Goal: Feedback & Contribution: Contribute content

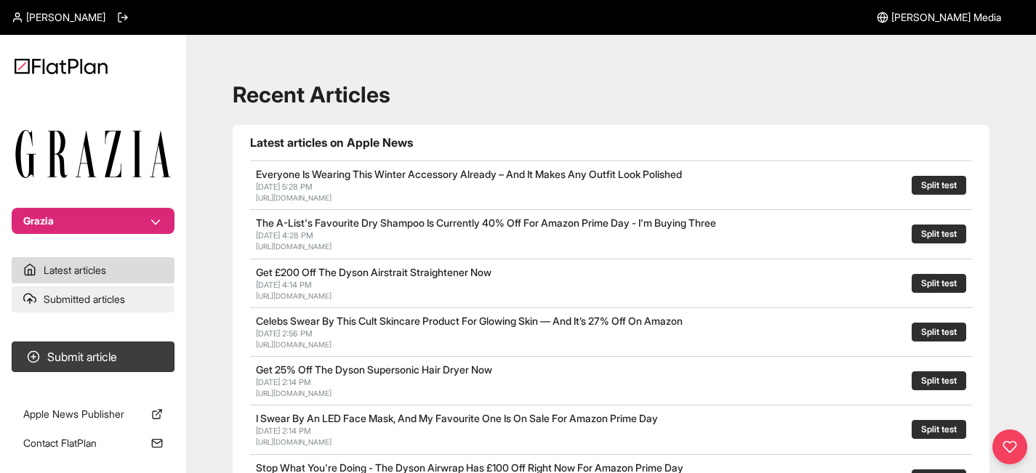
click at [100, 300] on link "Submitted articles" at bounding box center [93, 299] width 163 height 26
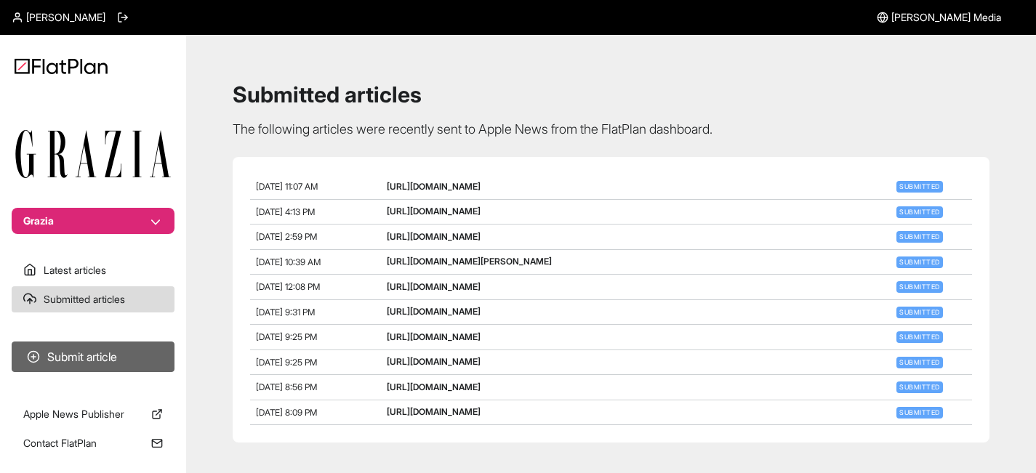
click at [132, 357] on button "Submit article" at bounding box center [93, 357] width 163 height 31
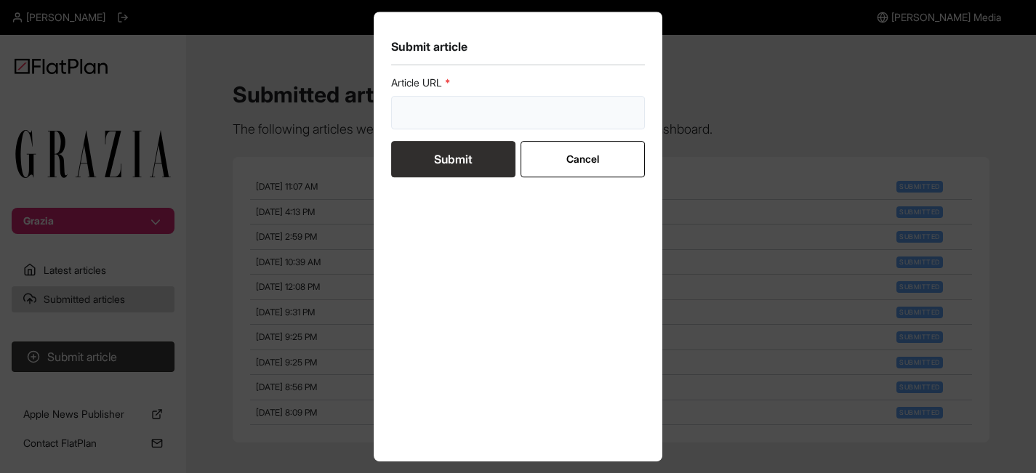
click at [506, 119] on input "url" at bounding box center [518, 112] width 254 height 33
paste input "[URL][DOMAIN_NAME]"
type input "[URL][DOMAIN_NAME]"
click at [478, 151] on button "Submit" at bounding box center [453, 159] width 124 height 36
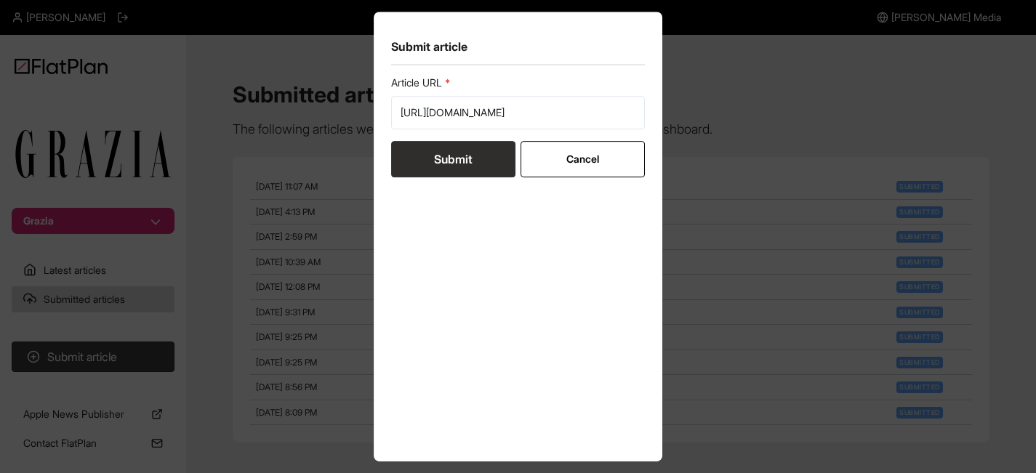
scroll to position [0, 0]
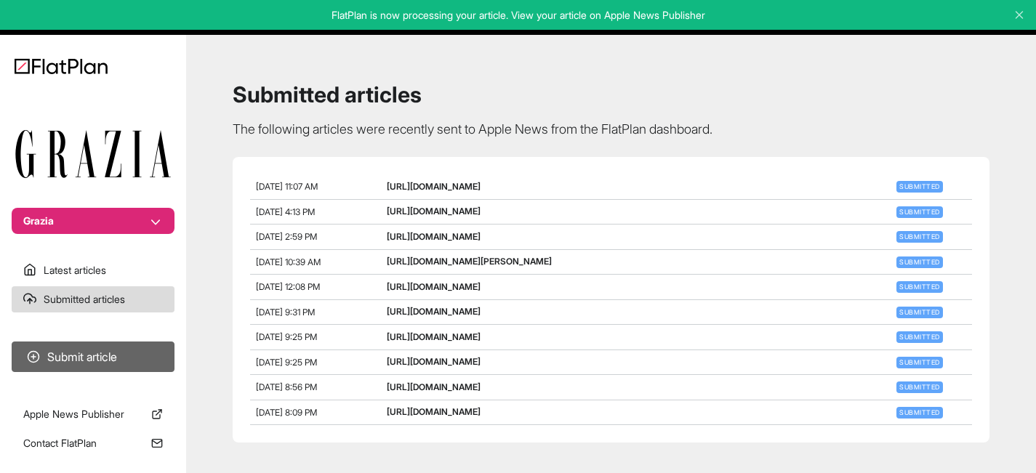
click at [112, 360] on button "Submit article" at bounding box center [93, 357] width 163 height 31
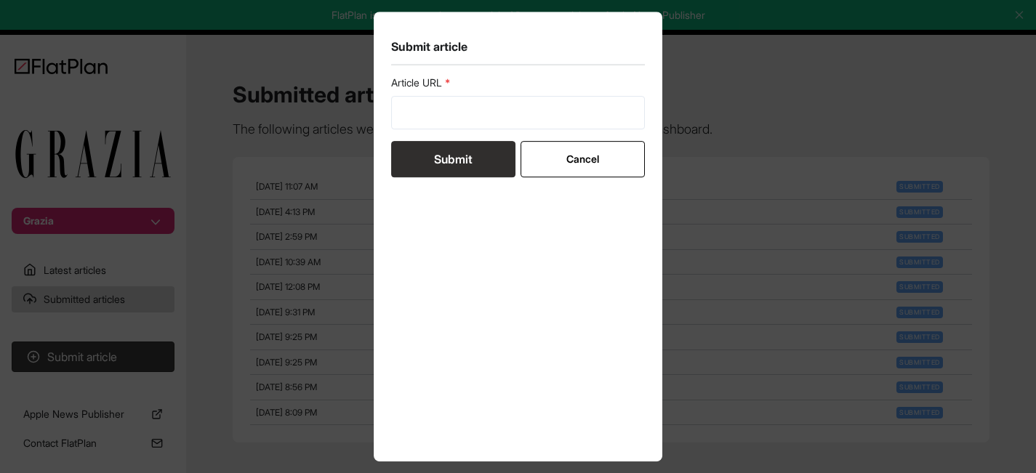
click at [507, 92] on div "Article URL" at bounding box center [518, 103] width 254 height 54
click at [505, 111] on input "url" at bounding box center [518, 112] width 254 height 33
paste input "[URL][DOMAIN_NAME]"
type input "[URL][DOMAIN_NAME]"
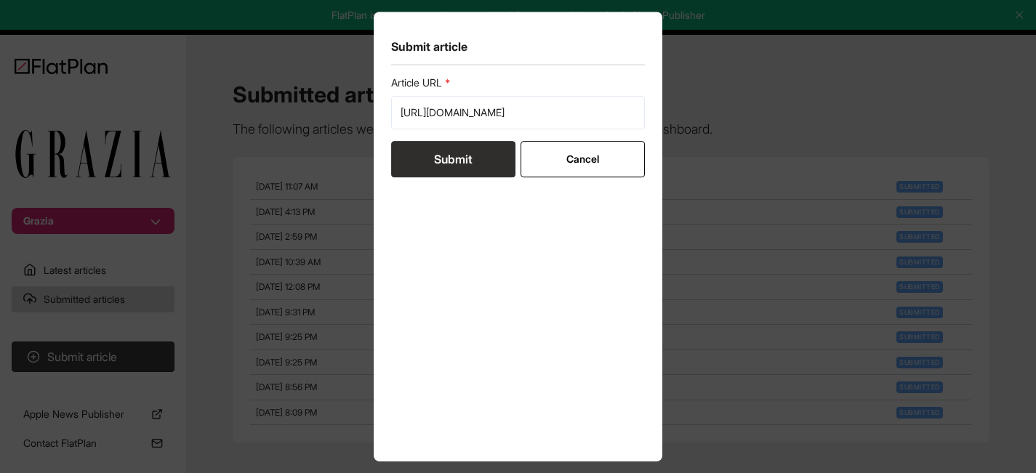
click at [472, 157] on button "Submit" at bounding box center [453, 159] width 124 height 36
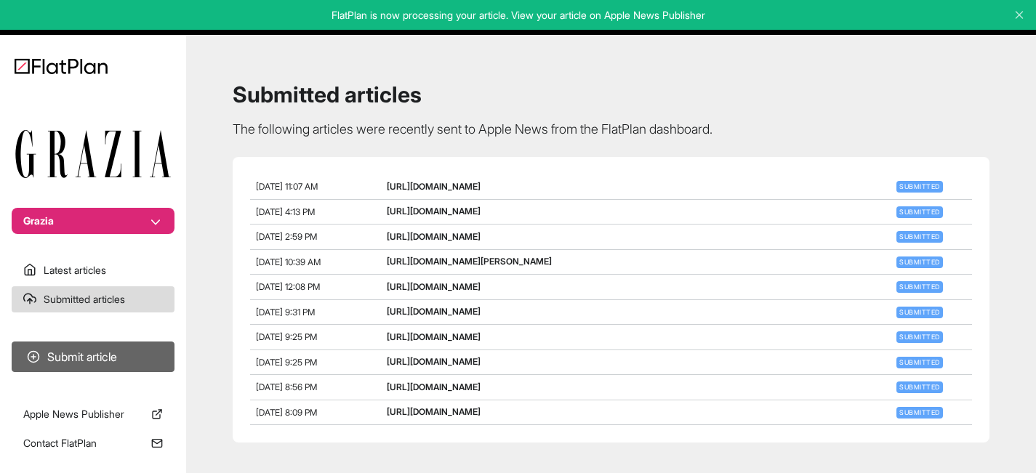
click at [114, 356] on button "Submit article" at bounding box center [93, 357] width 163 height 31
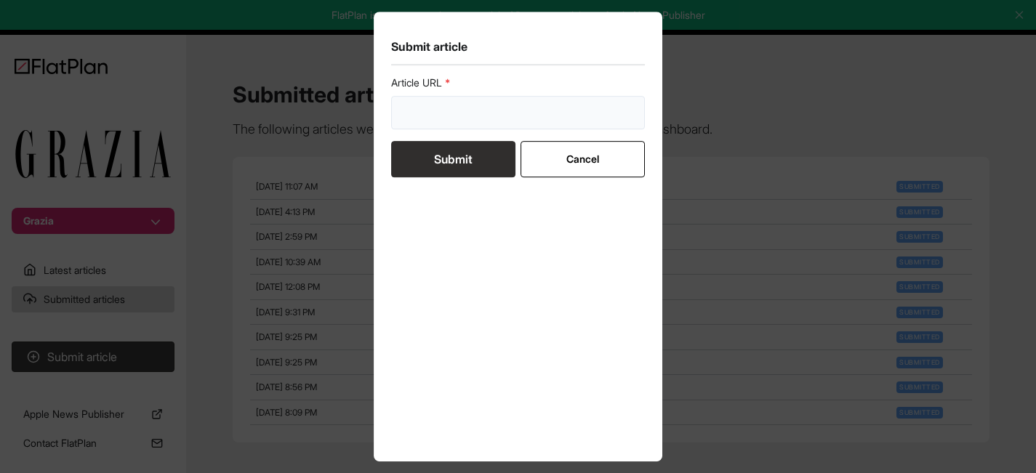
click at [521, 108] on input "url" at bounding box center [518, 112] width 254 height 33
paste input "[URL][DOMAIN_NAME]"
type input "[URL][DOMAIN_NAME]"
click at [472, 149] on button "Submit" at bounding box center [453, 159] width 124 height 36
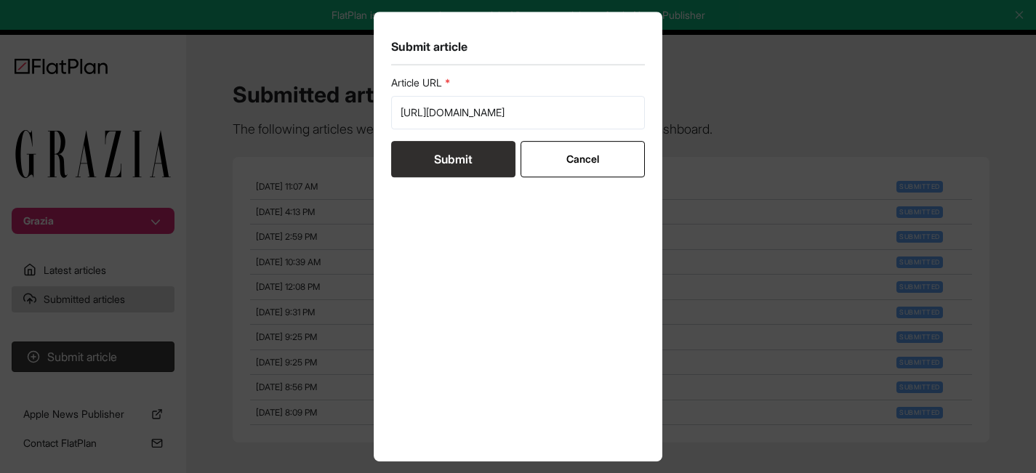
scroll to position [0, 0]
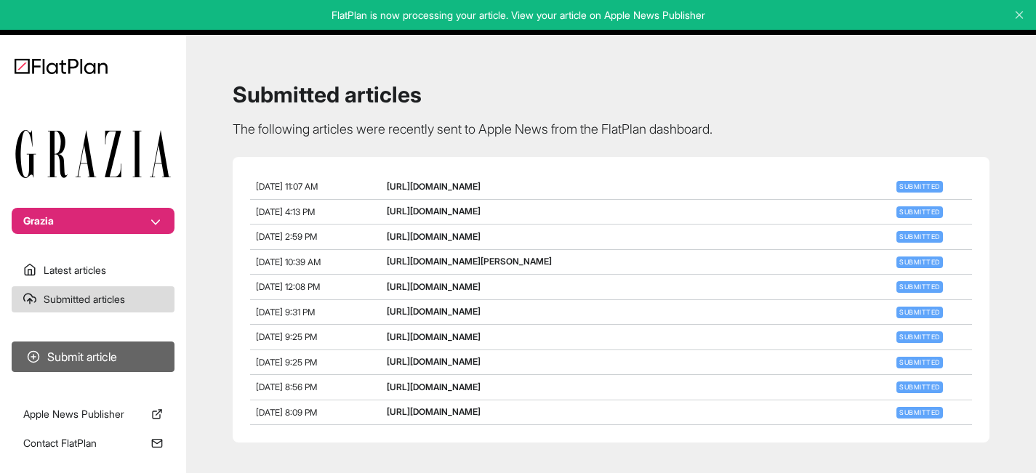
click at [108, 362] on button "Submit article" at bounding box center [93, 357] width 163 height 31
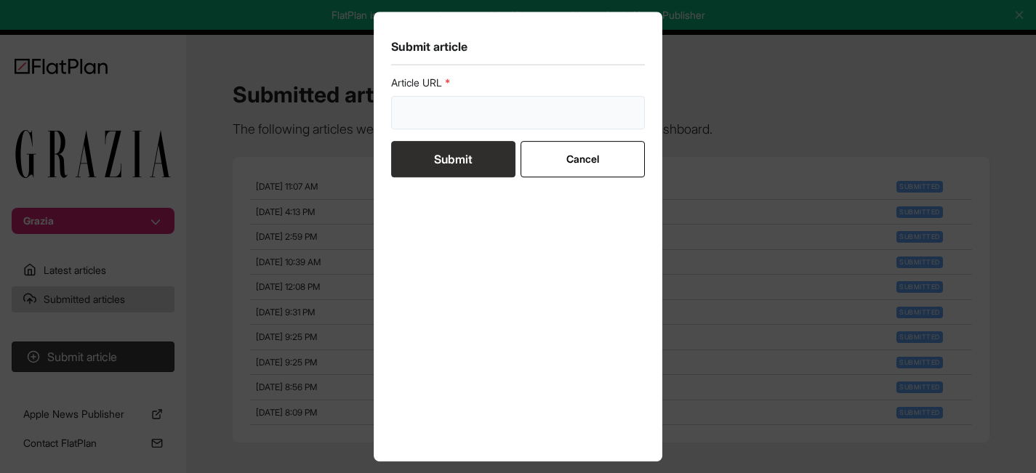
click at [465, 107] on input "url" at bounding box center [518, 112] width 254 height 33
paste input "[URL][DOMAIN_NAME]"
type input "[URL][DOMAIN_NAME]"
click at [467, 150] on button "Submit" at bounding box center [453, 159] width 124 height 36
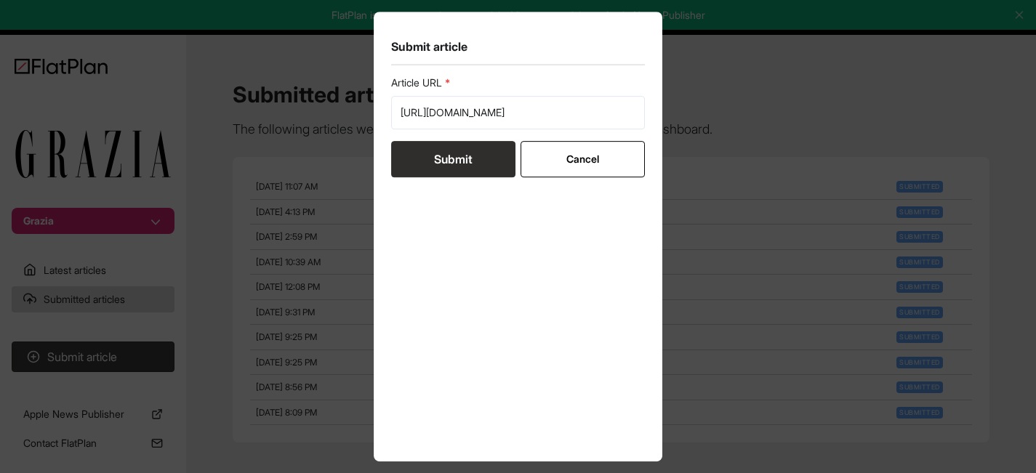
scroll to position [0, 0]
